Goal: Task Accomplishment & Management: Manage account settings

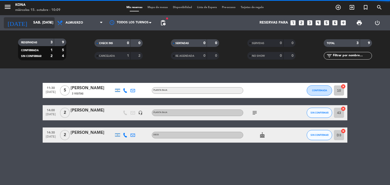
click at [36, 22] on input "sáb. [DATE]" at bounding box center [55, 22] width 48 height 9
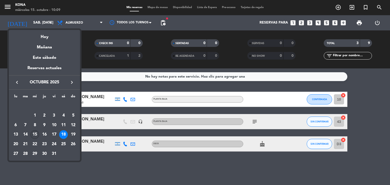
click at [37, 133] on div "15" at bounding box center [34, 135] width 9 height 9
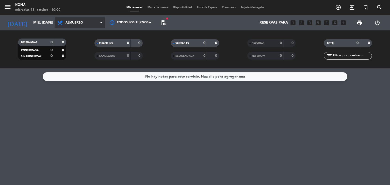
click at [84, 19] on span "Almuerzo" at bounding box center [80, 22] width 51 height 11
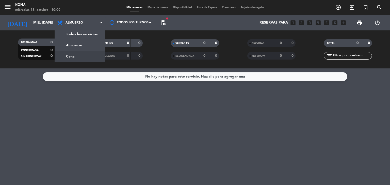
click at [72, 55] on div "menu Kona miércoles 15. octubre - 10:09 Mis reservas Mapa de mesas Disponibilid…" at bounding box center [195, 34] width 390 height 69
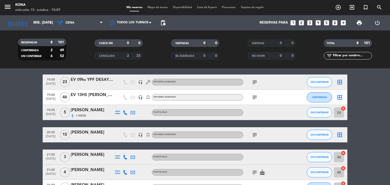
scroll to position [25, 0]
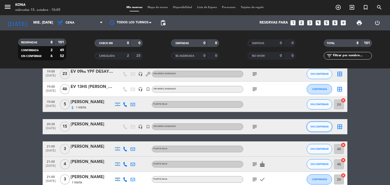
click at [322, 127] on span "SIN CONFIRMAR" at bounding box center [320, 126] width 18 height 3
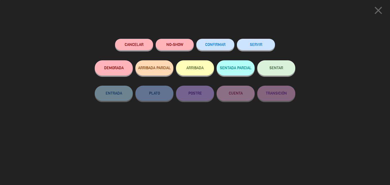
click at [220, 40] on button "CONFIRMAR" at bounding box center [215, 44] width 38 height 11
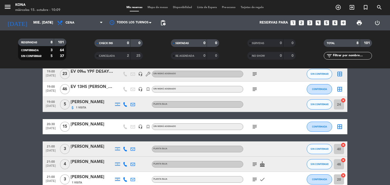
scroll to position [0, 0]
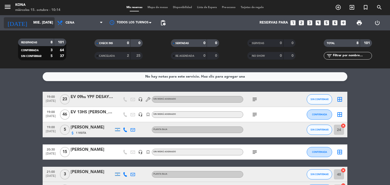
click at [42, 22] on input "mié. [DATE]" at bounding box center [55, 22] width 48 height 9
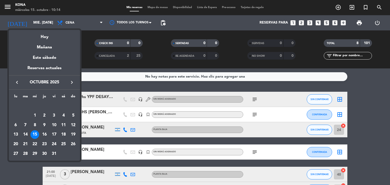
click at [72, 81] on icon "keyboard_arrow_right" at bounding box center [72, 83] width 6 height 6
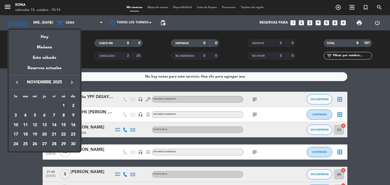
click at [63, 106] on div "1" at bounding box center [63, 106] width 9 height 9
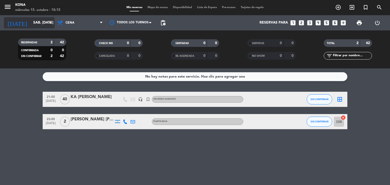
click at [44, 24] on input "sáb. [DATE]" at bounding box center [55, 22] width 48 height 9
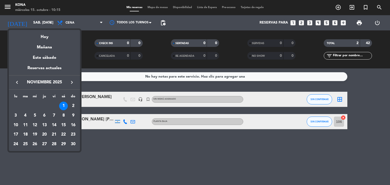
click at [17, 83] on icon "keyboard_arrow_left" at bounding box center [17, 83] width 6 height 6
click at [26, 143] on div "21" at bounding box center [25, 144] width 9 height 9
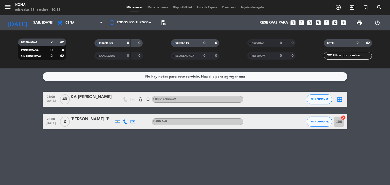
type input "[DATE] oct."
click at [366, 6] on icon "turned_in_not" at bounding box center [366, 7] width 6 height 6
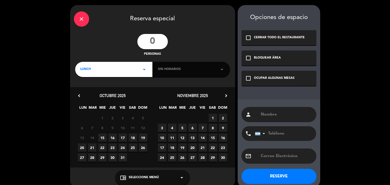
click at [135, 71] on div "LUNCH arrow_drop_down" at bounding box center [113, 69] width 77 height 15
click at [112, 88] on div "Almuerzo Cena" at bounding box center [113, 84] width 77 height 29
click at [109, 93] on div "Cena" at bounding box center [113, 90] width 67 height 5
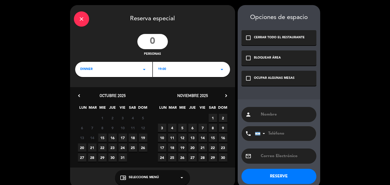
click at [186, 67] on div "19:00 arrow_drop_down" at bounding box center [191, 69] width 77 height 15
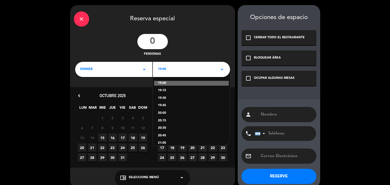
click at [164, 111] on div "20:00" at bounding box center [191, 113] width 67 height 5
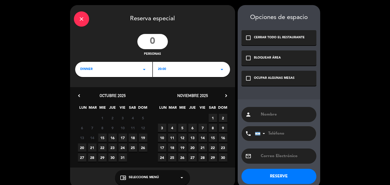
click at [91, 148] on span "21" at bounding box center [92, 148] width 8 height 8
click at [149, 43] on input "number" at bounding box center [152, 41] width 30 height 15
type input "25"
click at [276, 112] on input "text" at bounding box center [286, 114] width 52 height 7
type input "EV EPSON"
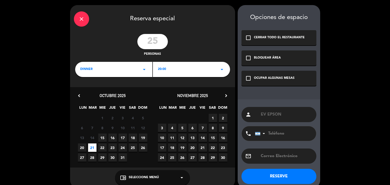
click at [284, 178] on button "RESERVE" at bounding box center [279, 176] width 75 height 15
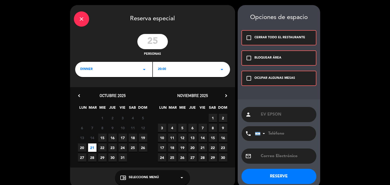
click at [268, 58] on div "BLOQUEAR ÁREA" at bounding box center [268, 58] width 27 height 5
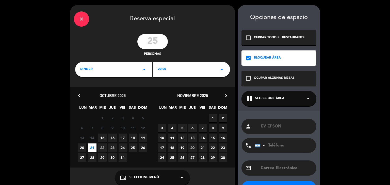
click at [297, 102] on div "dashboard Seleccione Área arrow_drop_down" at bounding box center [279, 98] width 75 height 15
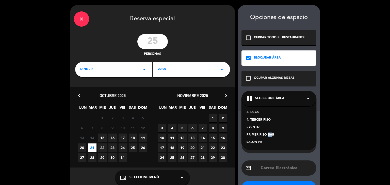
drag, startPoint x: 265, startPoint y: 133, endPoint x: 268, endPoint y: 133, distance: 2.8
click at [268, 133] on div "PRIMER PISO BAR" at bounding box center [279, 135] width 65 height 5
